Goal: Transaction & Acquisition: Obtain resource

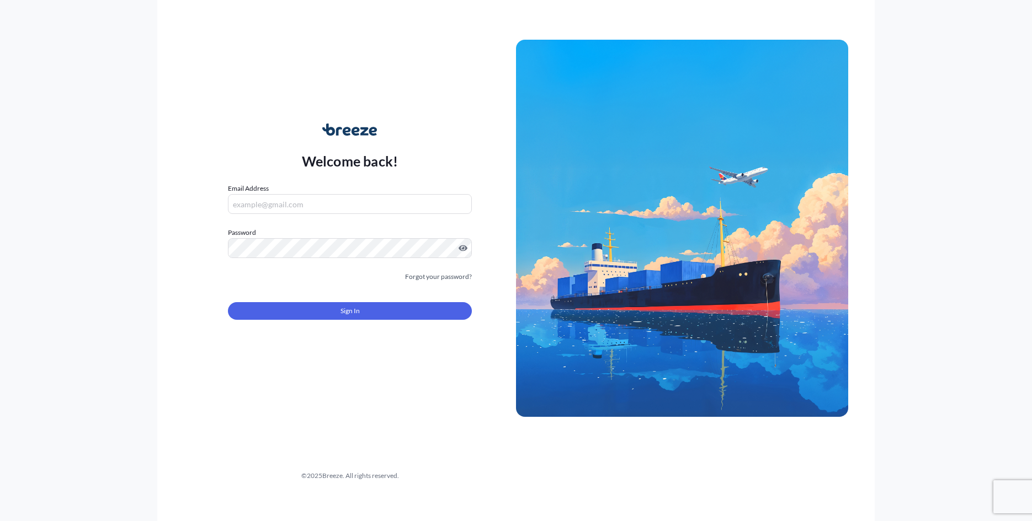
click at [380, 203] on input "Email Address" at bounding box center [350, 204] width 244 height 20
type input "[PERSON_NAME][EMAIL_ADDRESS][DOMAIN_NAME]"
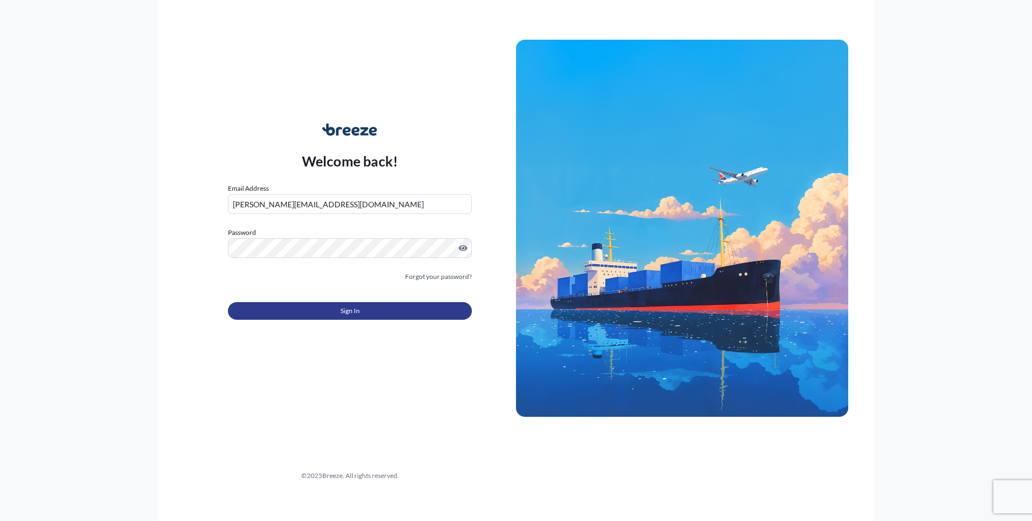
click at [317, 311] on button "Sign In" at bounding box center [350, 311] width 244 height 18
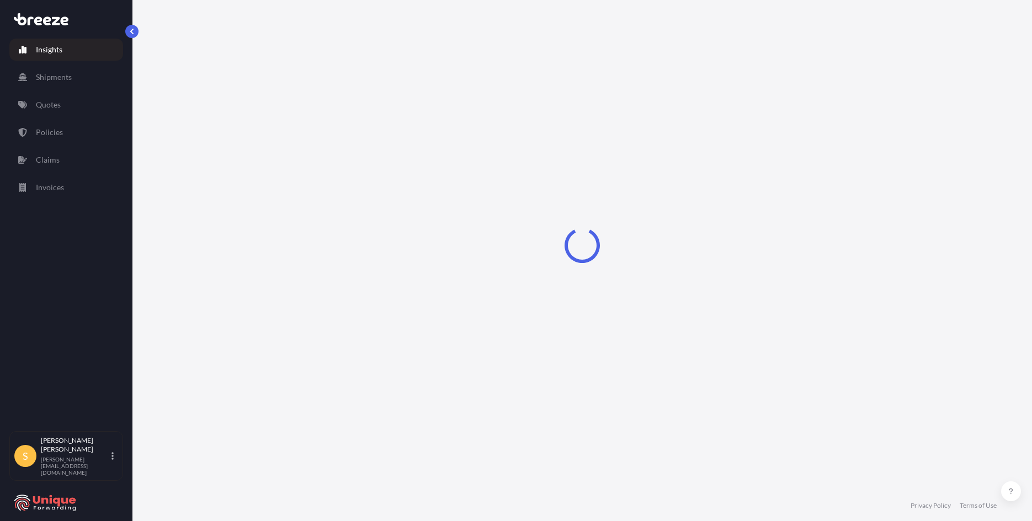
select select "2025"
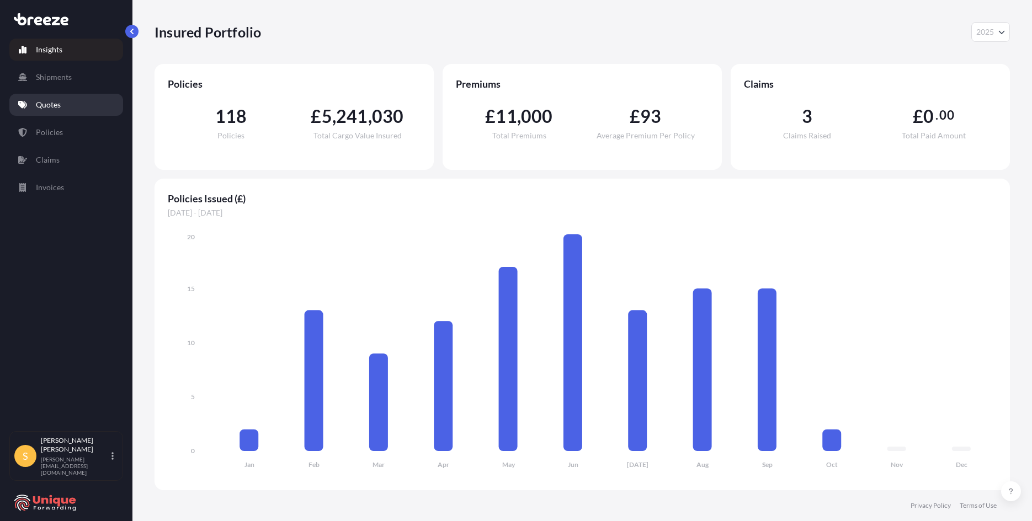
click at [68, 106] on link "Quotes" at bounding box center [66, 105] width 114 height 22
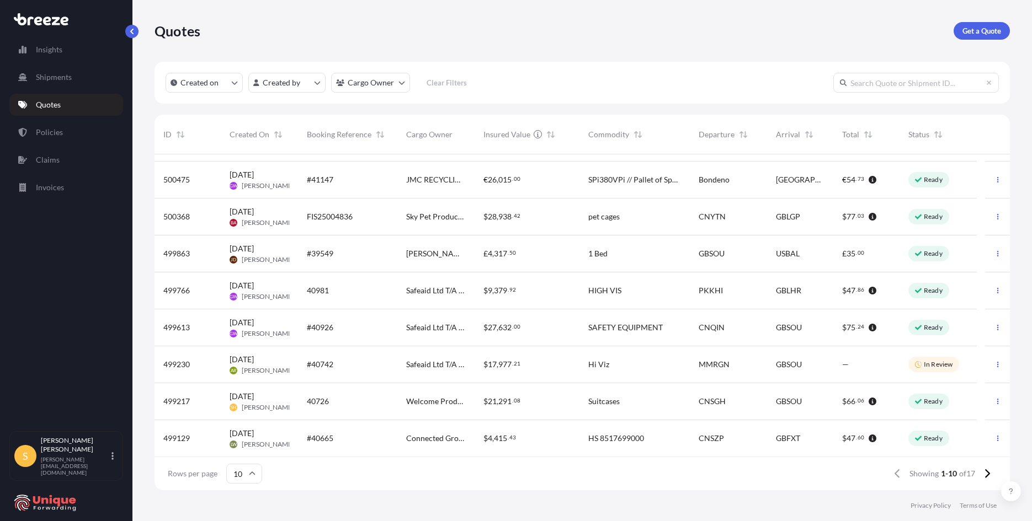
scroll to position [67, 0]
click at [369, 406] on div "40726" at bounding box center [348, 401] width 82 height 11
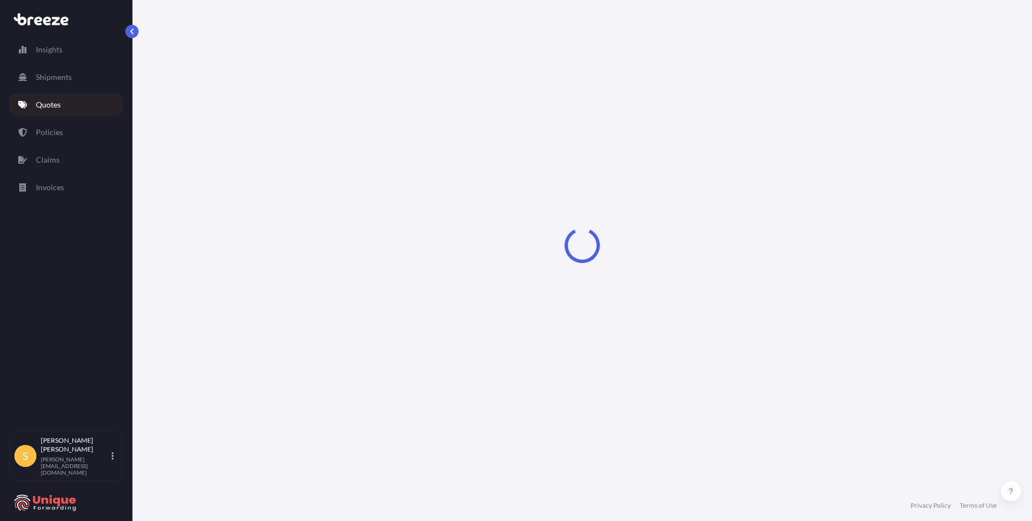
select select "Road"
select select "Sea"
select select "Road"
select select "2"
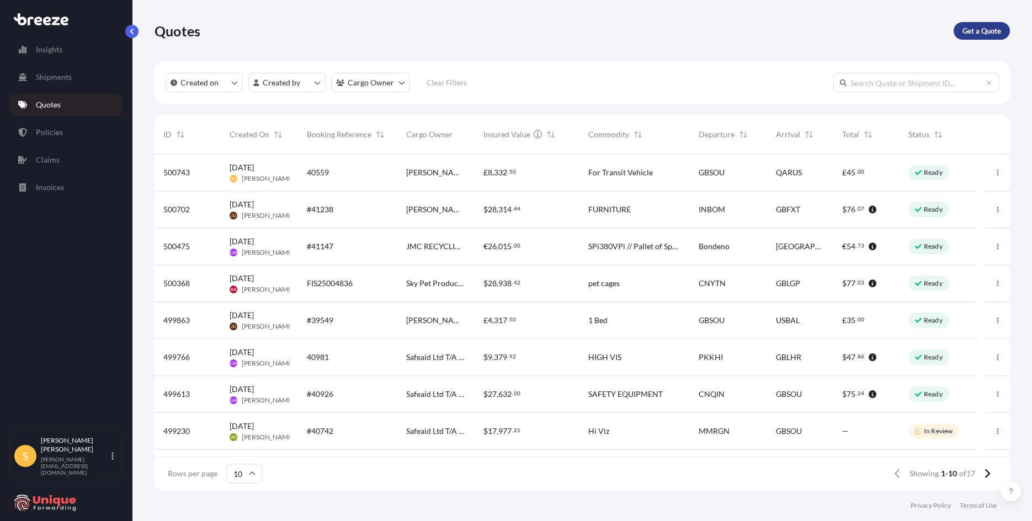
click at [985, 29] on p "Get a Quote" at bounding box center [981, 30] width 39 height 11
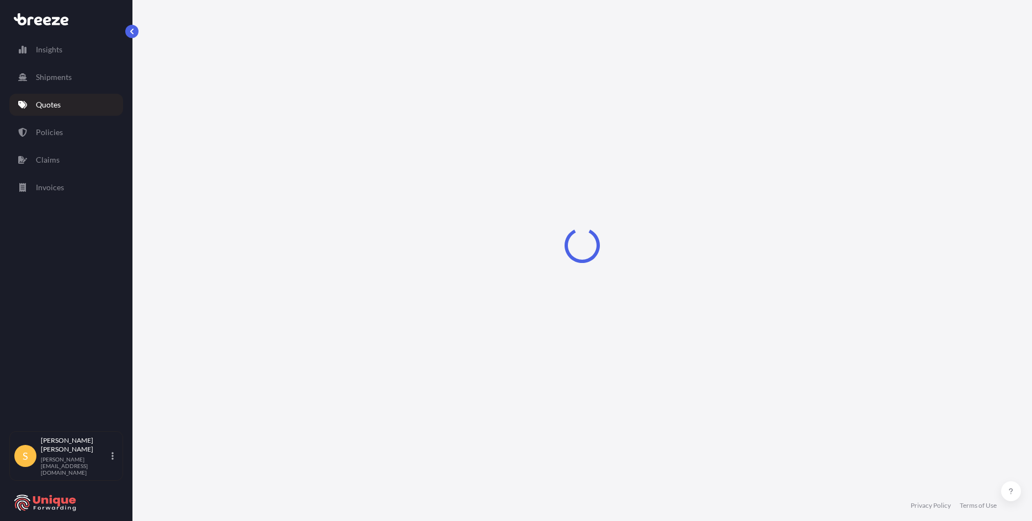
select select "Sea"
select select "1"
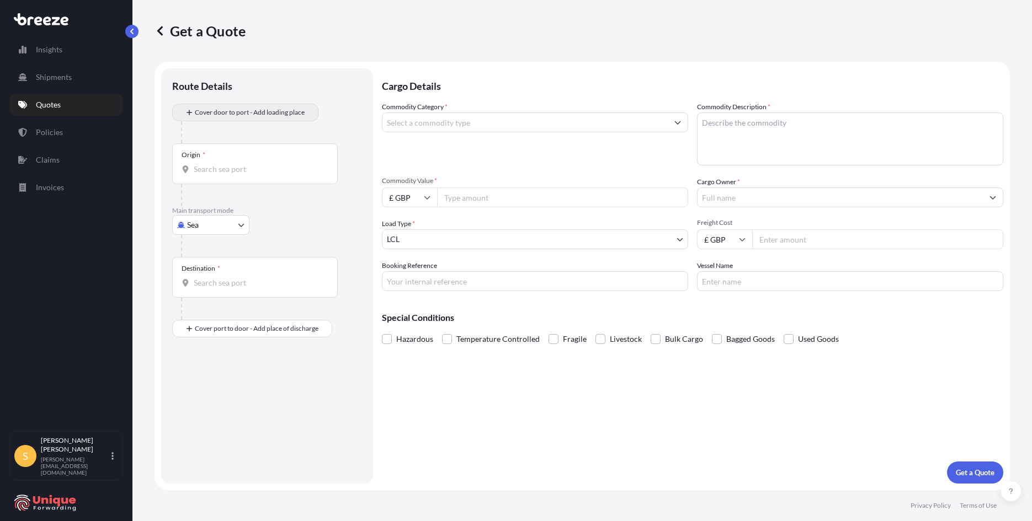
click at [249, 103] on div "Cover door to port - Add loading place" at bounding box center [244, 113] width 127 height 20
click at [455, 128] on input "Commodity Category *" at bounding box center [524, 123] width 285 height 20
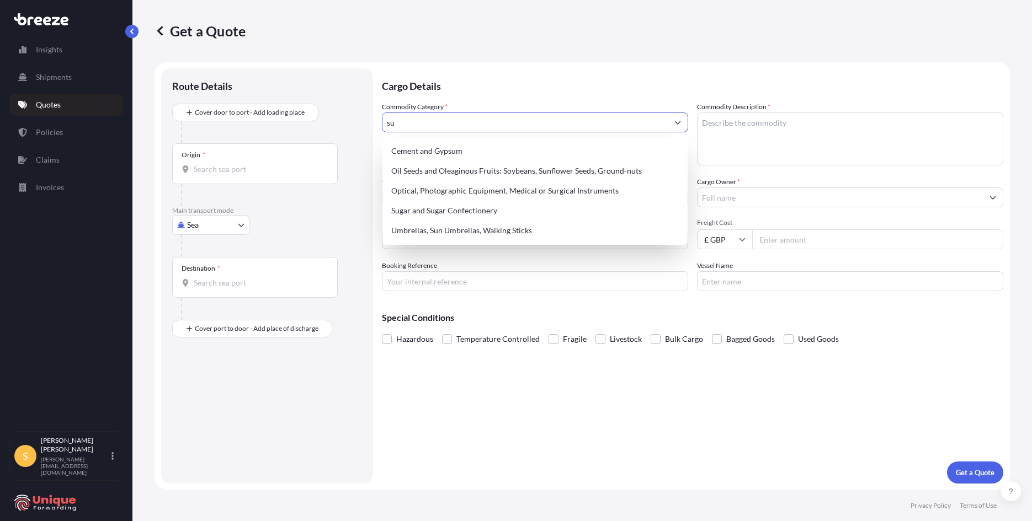
type input "s"
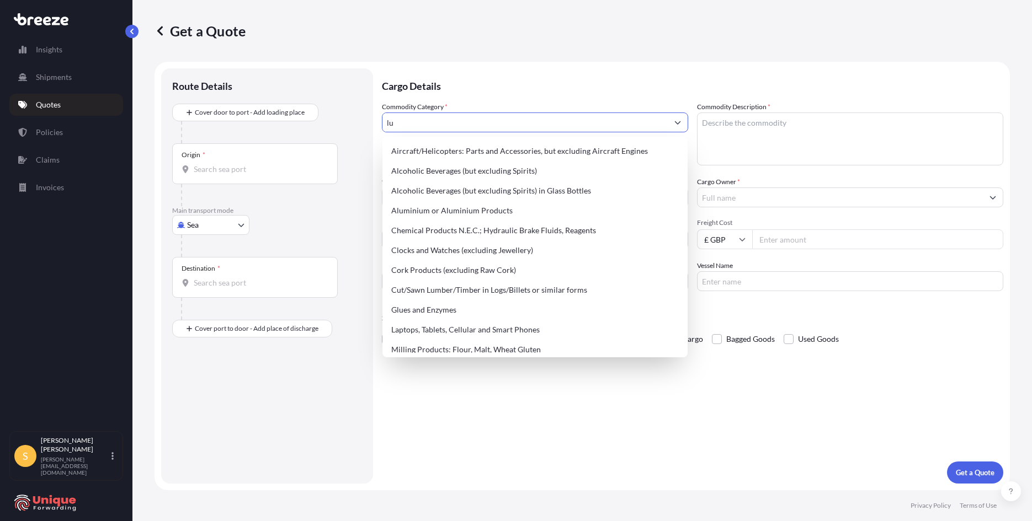
type input "l"
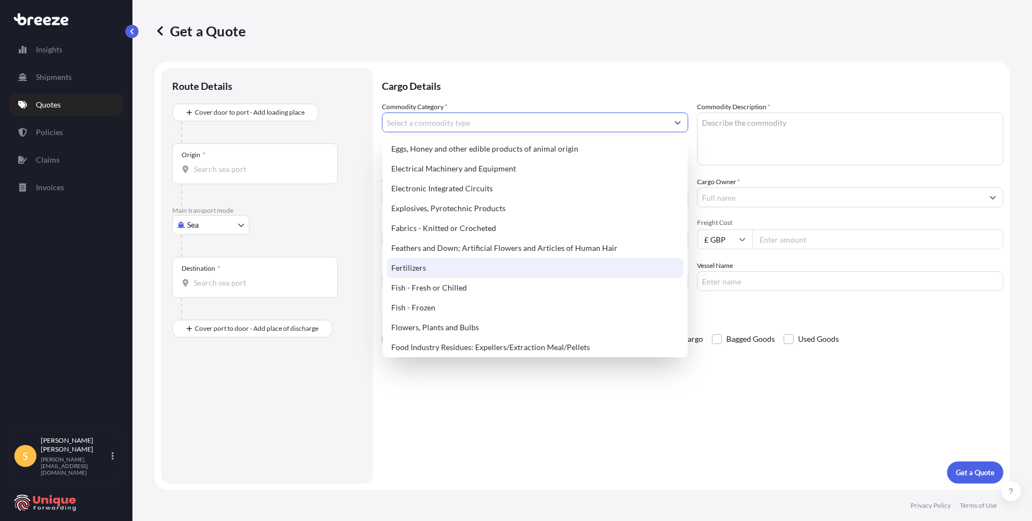
scroll to position [583, 0]
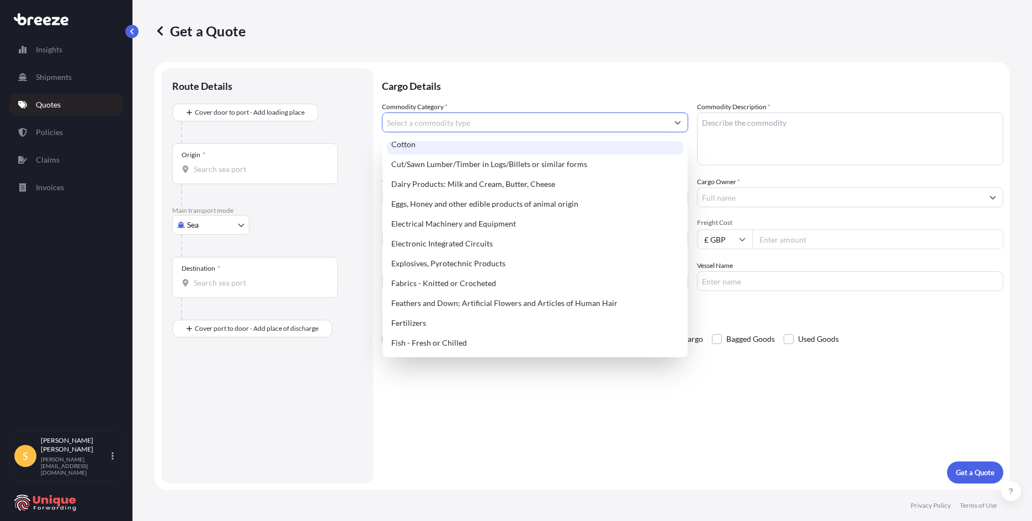
click at [526, 125] on input "Commodity Category *" at bounding box center [524, 123] width 285 height 20
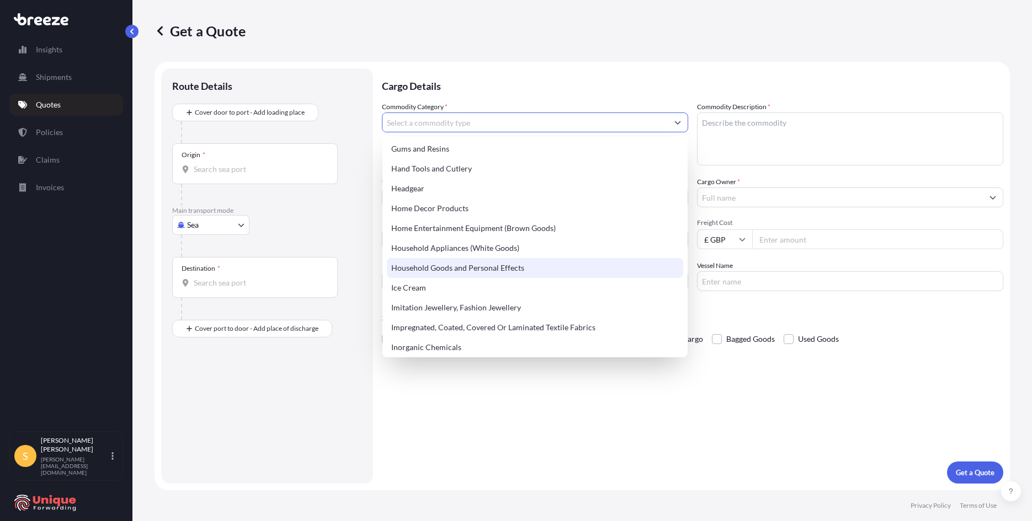
scroll to position [969, 0]
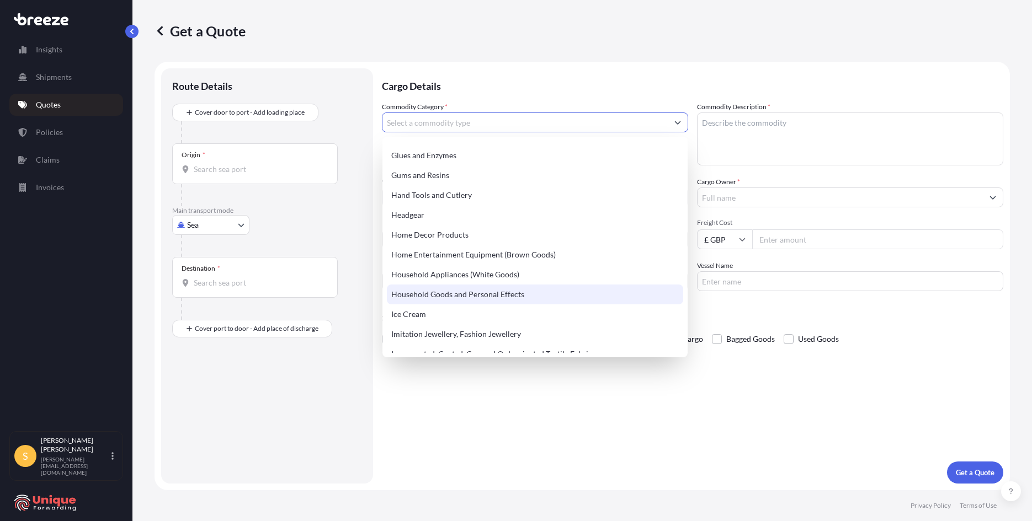
click at [470, 293] on div "Household Goods and Personal Effects" at bounding box center [535, 295] width 296 height 20
type input "Household Goods and Personal Effects"
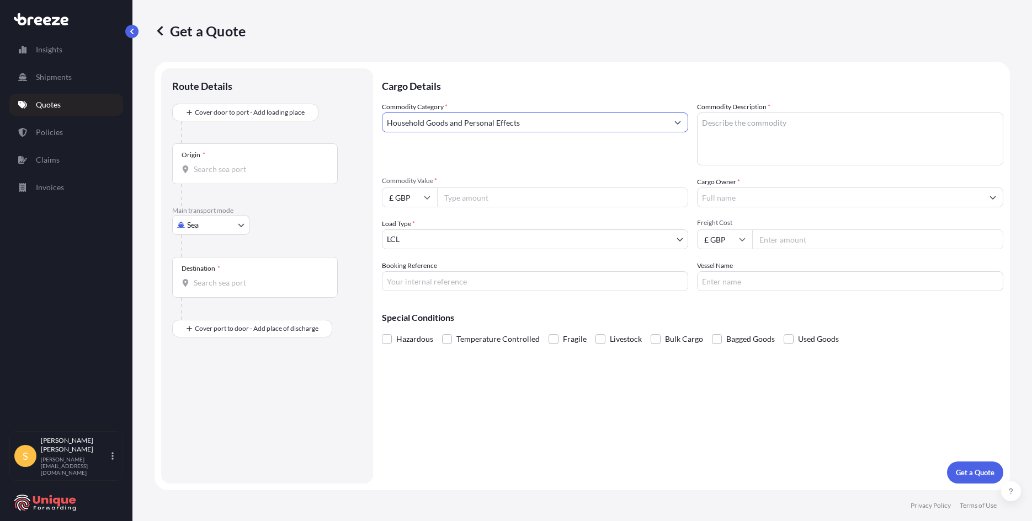
click at [782, 125] on textarea "Commodity Description *" at bounding box center [850, 139] width 306 height 53
type textarea "Suitcases"
click at [215, 164] on input "Origin *" at bounding box center [259, 169] width 130 height 11
click at [214, 229] on body "0 options available. Insights Shipments Quotes Policies Claims Invoices S [PERS…" at bounding box center [516, 260] width 1032 height 521
click at [207, 279] on div "Air" at bounding box center [211, 274] width 68 height 20
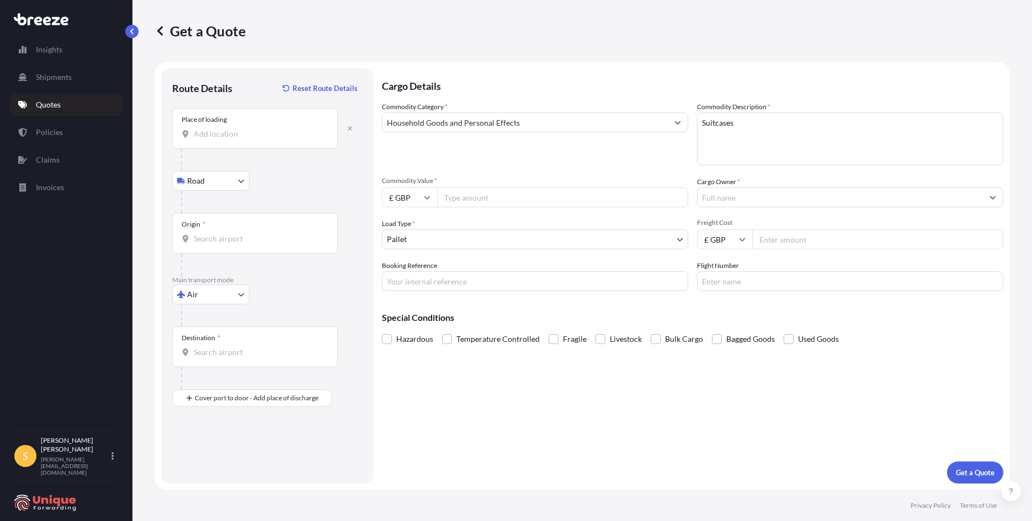
click at [241, 135] on input "Place of loading" at bounding box center [259, 134] width 130 height 11
click at [253, 135] on input "Place of loading" at bounding box center [259, 134] width 130 height 11
paste input "[STREET_ADDRESS]"
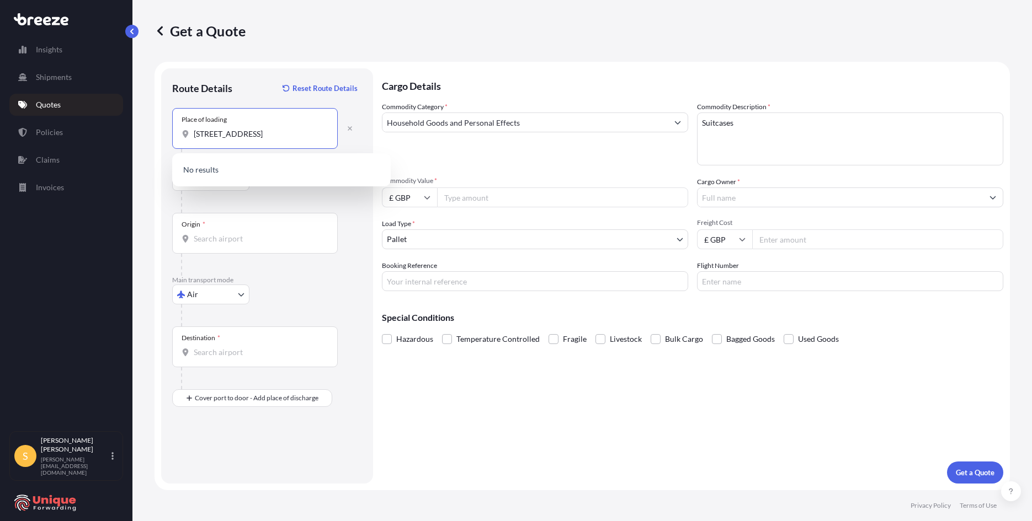
scroll to position [0, 46]
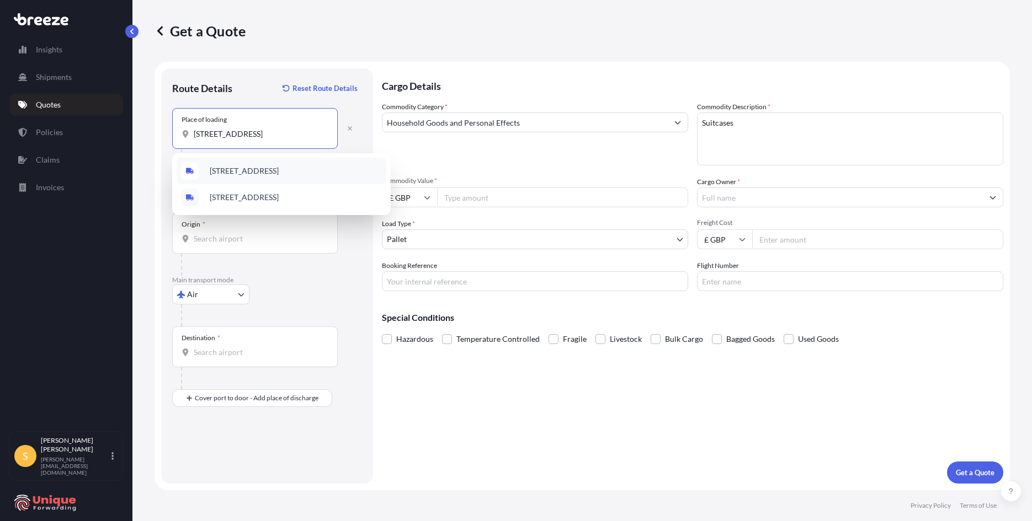
click at [253, 163] on div "[STREET_ADDRESS]" at bounding box center [282, 171] width 210 height 26
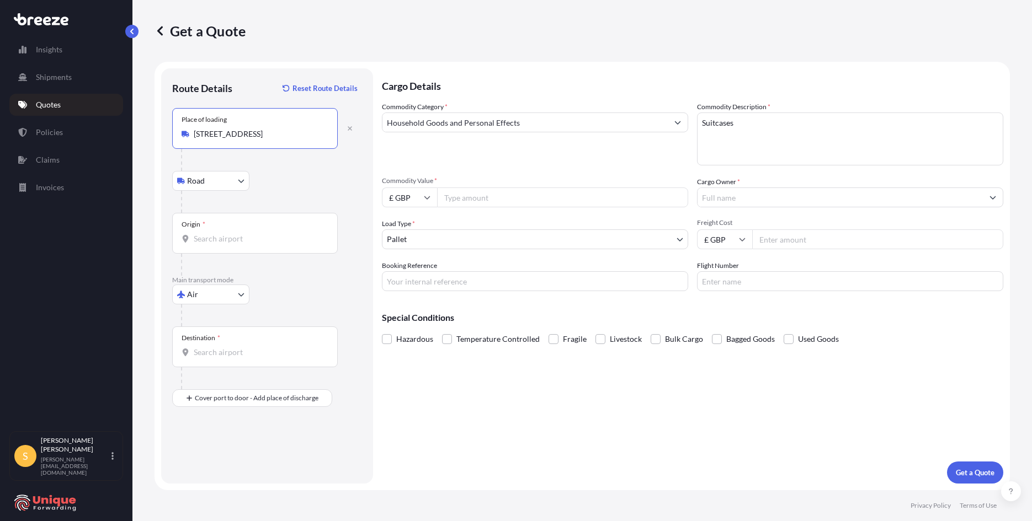
type input "[STREET_ADDRESS]"
click at [216, 228] on div "Origin *" at bounding box center [254, 233] width 165 height 41
click at [216, 233] on input "Origin *" at bounding box center [259, 238] width 130 height 11
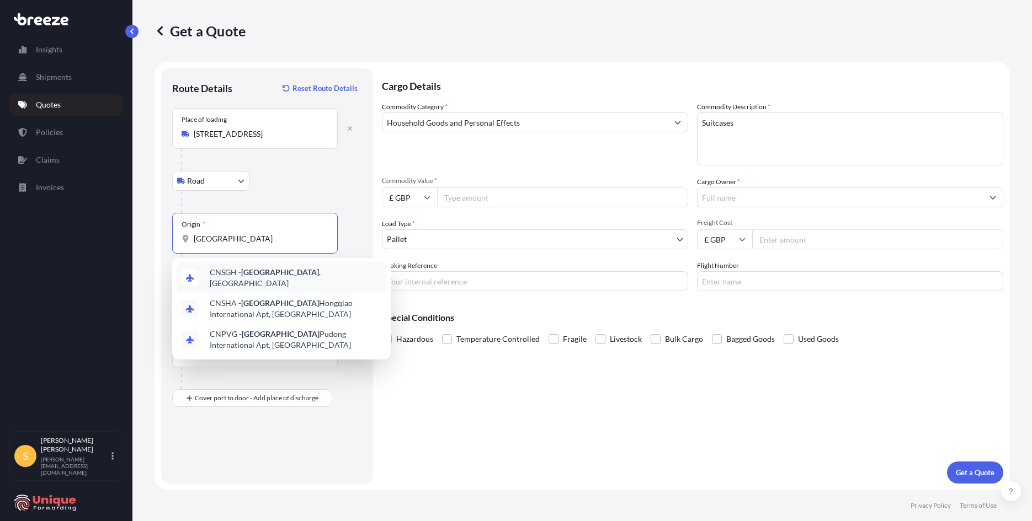
click at [270, 269] on div "CNSGH - [GEOGRAPHIC_DATA] , [GEOGRAPHIC_DATA]" at bounding box center [282, 278] width 210 height 31
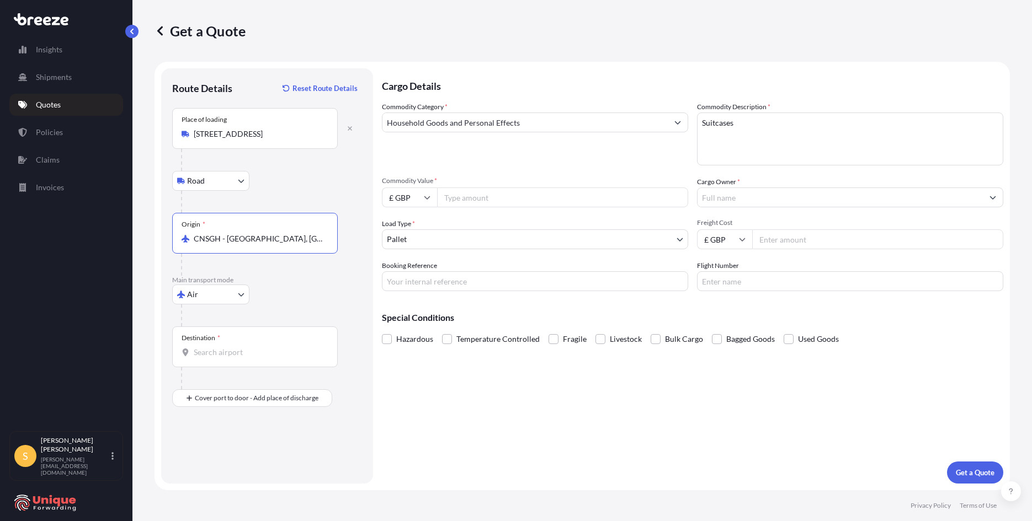
type input "CNSGH - [GEOGRAPHIC_DATA], [GEOGRAPHIC_DATA]"
click at [228, 343] on div "Destination *" at bounding box center [254, 347] width 165 height 41
click at [228, 347] on input "Destination *" at bounding box center [259, 352] width 130 height 11
click at [253, 399] on div "GB LHR - Heathrow Apt/[GEOGRAPHIC_DATA], [GEOGRAPHIC_DATA]" at bounding box center [282, 391] width 210 height 31
type input "GBLHR - Heathrow Apt/[GEOGRAPHIC_DATA], [GEOGRAPHIC_DATA]"
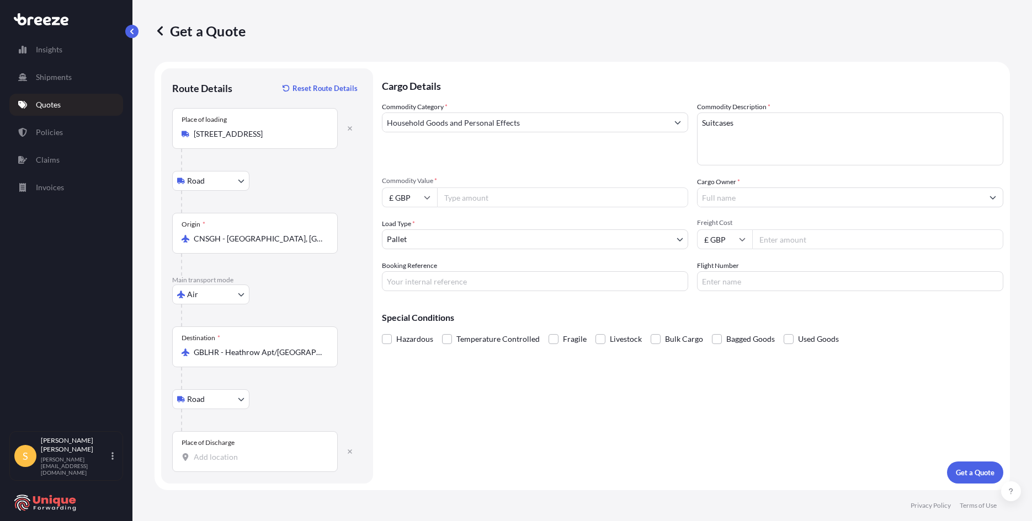
click at [225, 451] on div "Place of Discharge" at bounding box center [254, 451] width 165 height 41
click at [225, 452] on input "Place of Discharge" at bounding box center [259, 457] width 130 height 11
click at [269, 470] on div "Place of Discharge" at bounding box center [254, 451] width 165 height 41
click at [269, 463] on input "Place of Discharge" at bounding box center [259, 457] width 130 height 11
paste input "UB5 5HY"
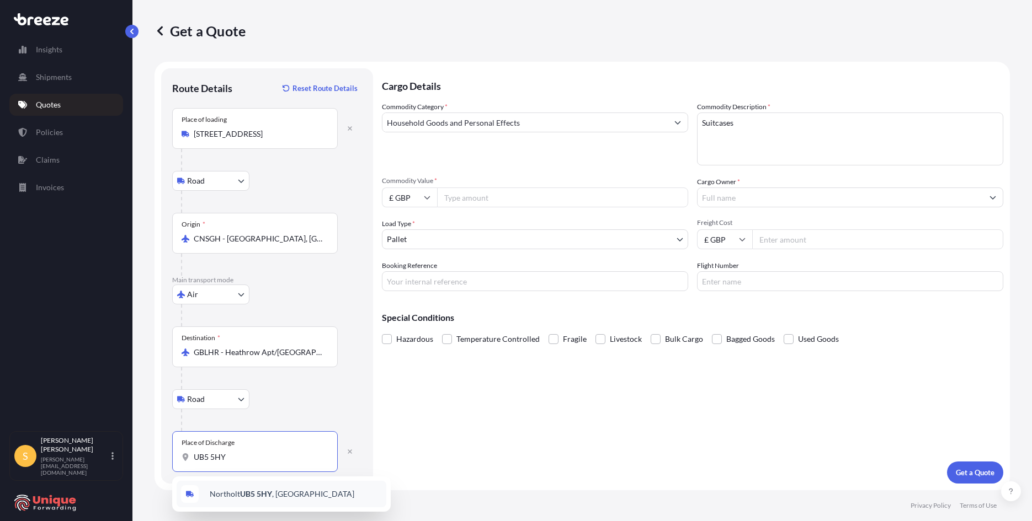
click at [237, 492] on span "[STREET_ADDRESS]" at bounding box center [282, 494] width 145 height 11
type input "[STREET_ADDRESS]"
click at [520, 200] on input "Commodity Value *" at bounding box center [562, 198] width 251 height 20
type input "1365"
click at [387, 199] on input "£ GBP" at bounding box center [409, 198] width 55 height 20
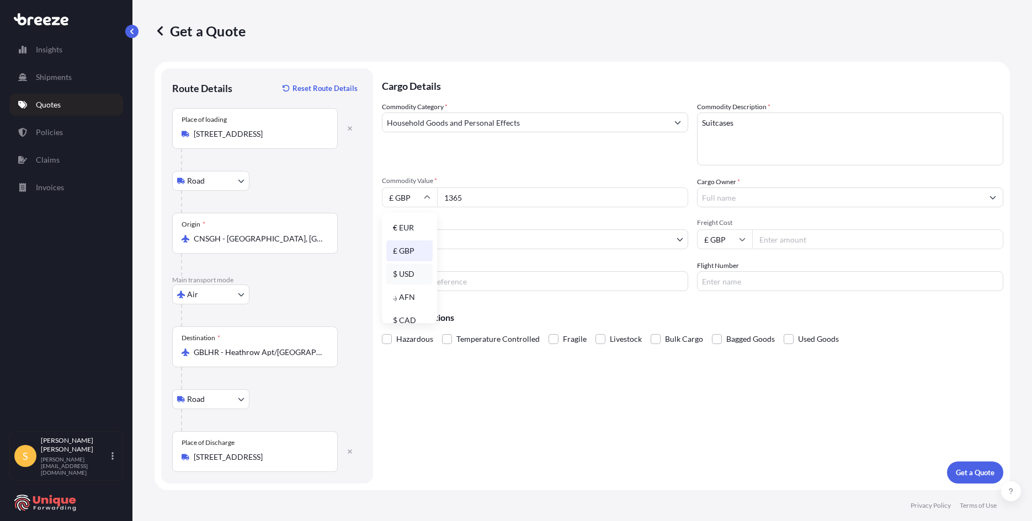
click at [407, 276] on div "$ USD" at bounding box center [409, 274] width 46 height 21
type input "$ USD"
click at [791, 191] on input "Cargo Owner *" at bounding box center [839, 198] width 285 height 20
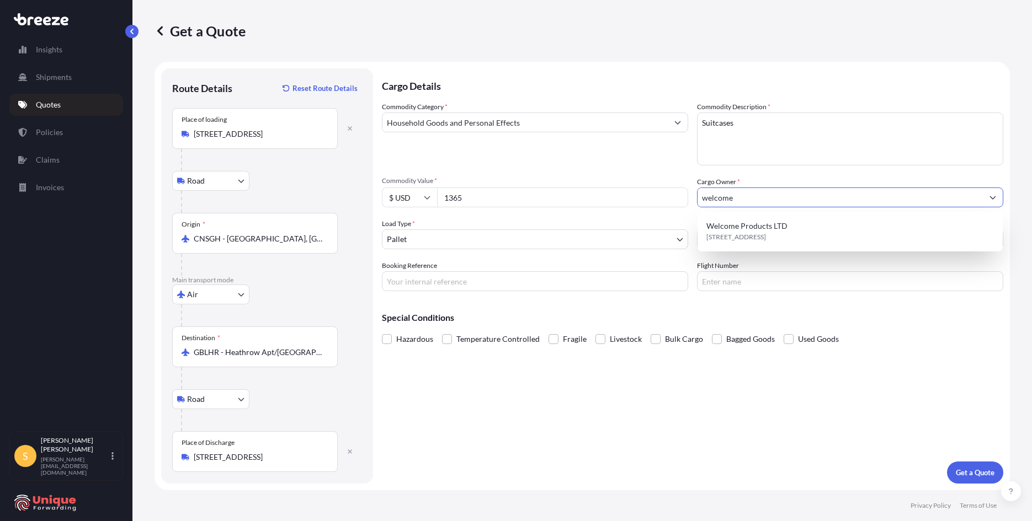
click at [765, 230] on span "Welcome Products LTD" at bounding box center [746, 226] width 81 height 11
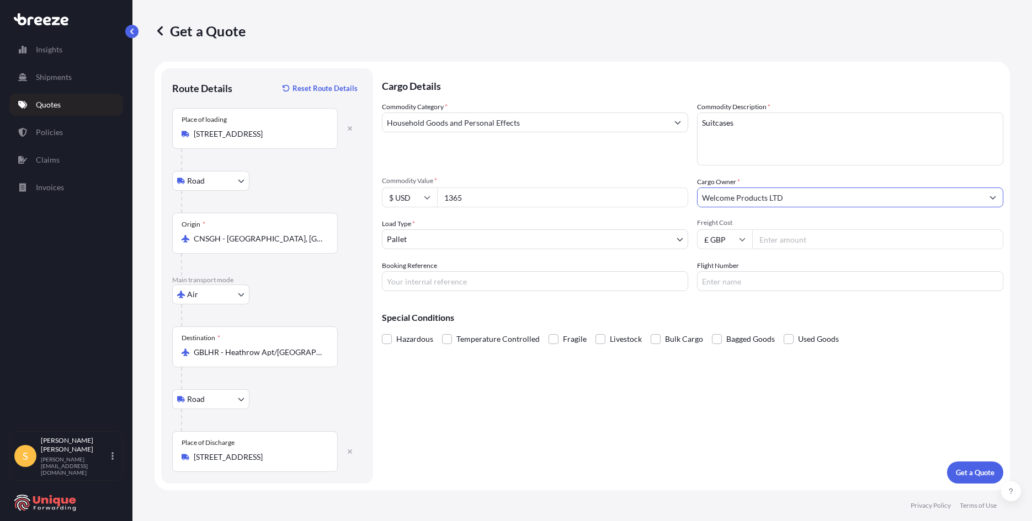
type input "Welcome Products LTD"
click at [485, 254] on div "Commodity Category * Household Goods and Personal Effects Commodity Description…" at bounding box center [692, 197] width 621 height 190
click at [848, 234] on input "Freight Cost" at bounding box center [877, 239] width 251 height 20
click at [800, 238] on input "Freight Cost" at bounding box center [877, 239] width 251 height 20
type input "925"
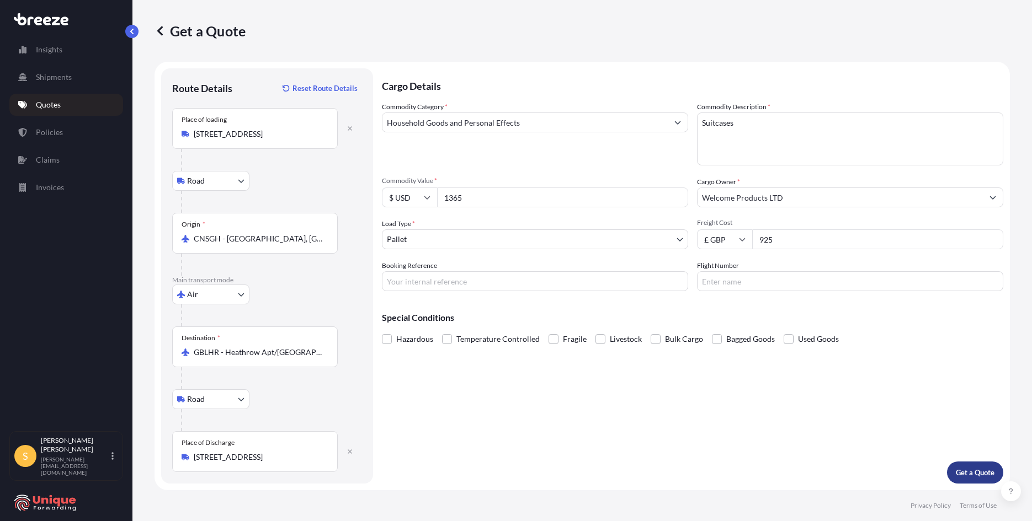
click at [980, 467] on p "Get a Quote" at bounding box center [974, 472] width 39 height 11
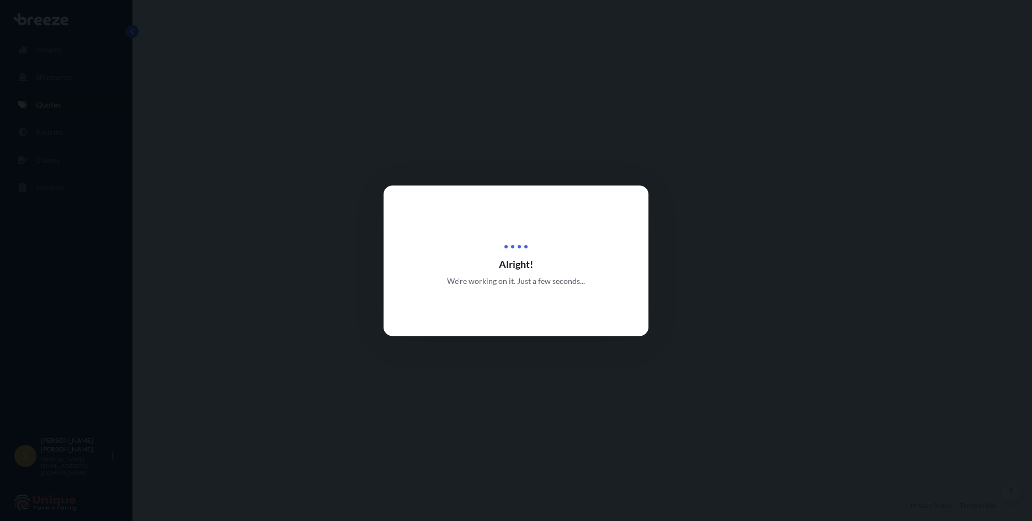
select select "Road"
select select "Air"
select select "Road"
select select "1"
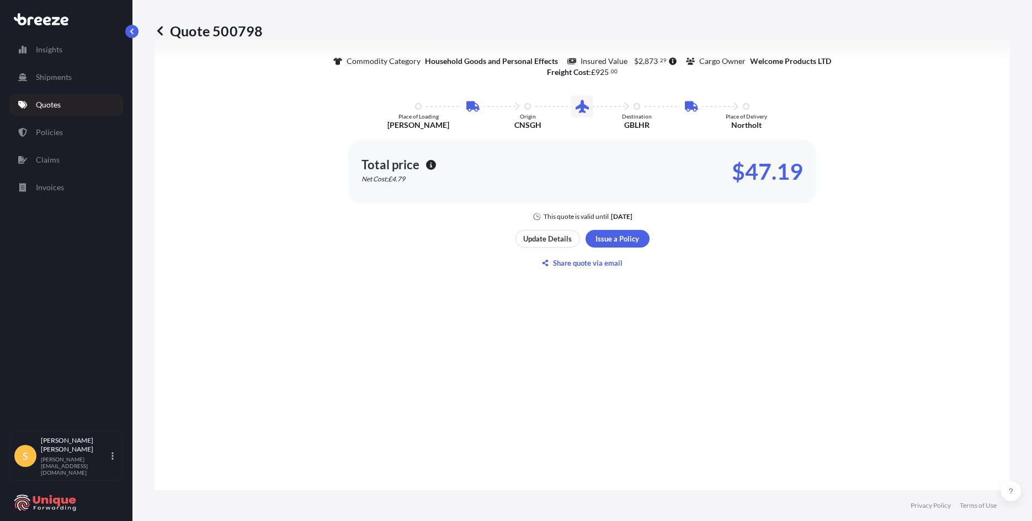
scroll to position [717, 0]
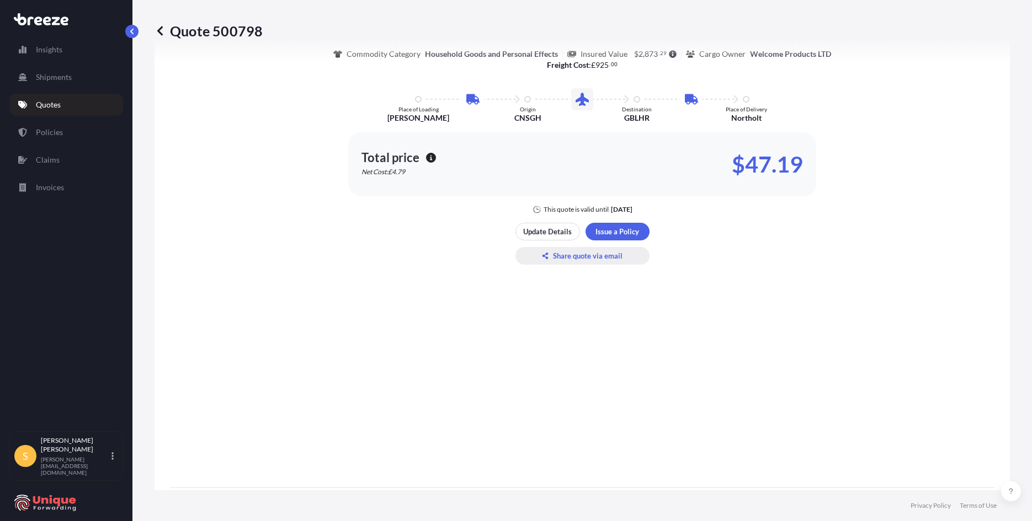
click at [599, 261] on p "Share quote via email" at bounding box center [588, 255] width 70 height 11
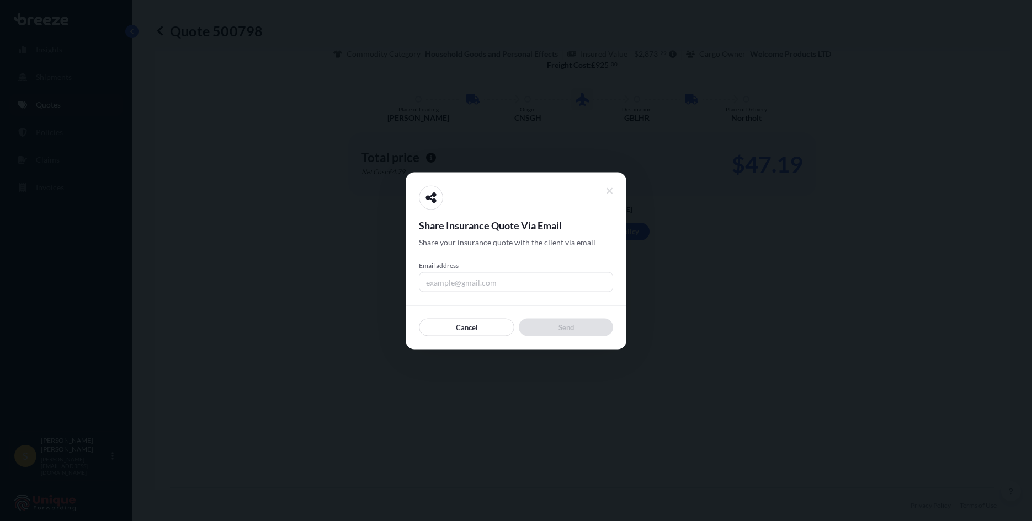
click at [499, 283] on input "Email address" at bounding box center [516, 282] width 194 height 20
type input "[PERSON_NAME][EMAIL_ADDRESS][DOMAIN_NAME]"
